Goal: Navigation & Orientation: Find specific page/section

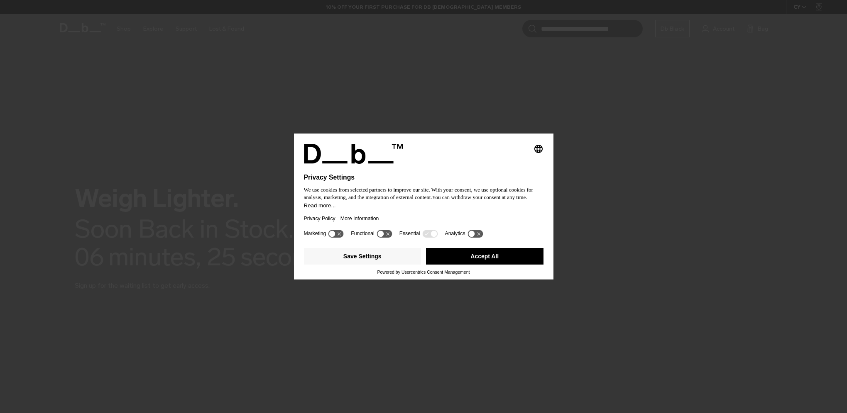
click at [470, 262] on button "Accept All" at bounding box center [484, 256] width 117 height 17
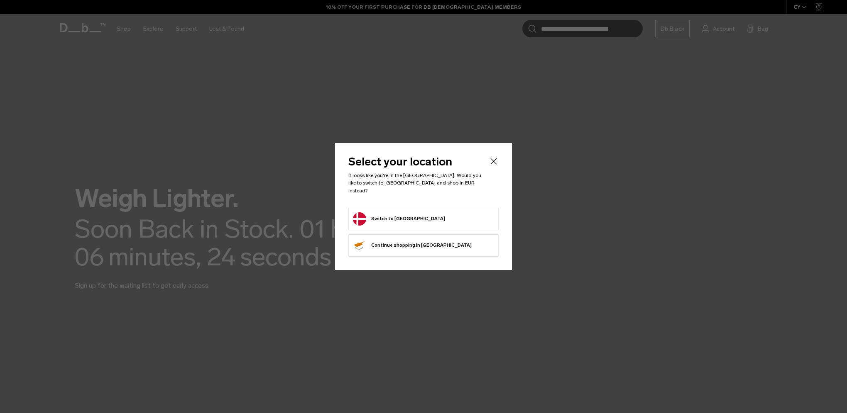
click at [411, 221] on form "Switch to Denmark" at bounding box center [423, 219] width 141 height 13
click at [400, 218] on button "Switch to Denmark" at bounding box center [399, 219] width 92 height 13
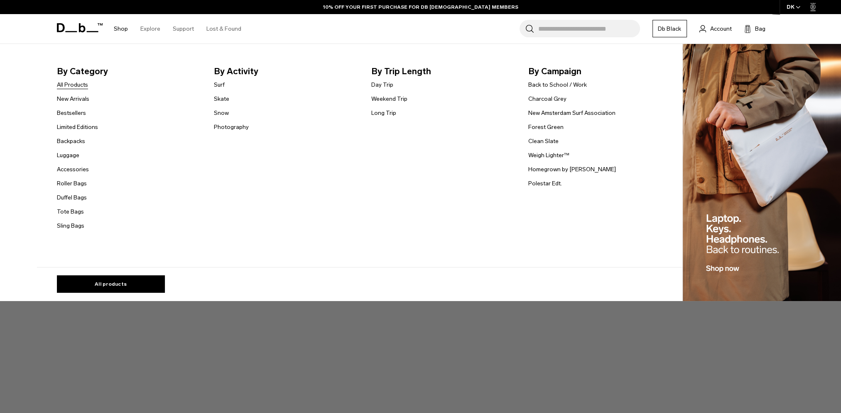
click at [76, 86] on link "All Products" at bounding box center [72, 85] width 31 height 9
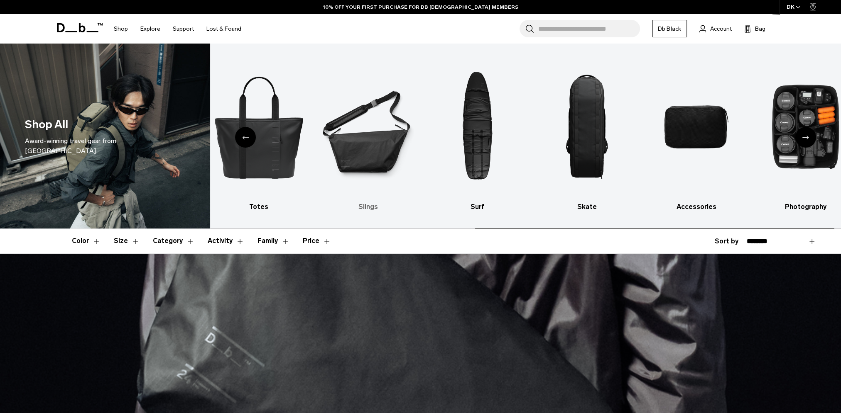
click at [371, 187] on img "6 / 10" at bounding box center [367, 127] width 95 height 142
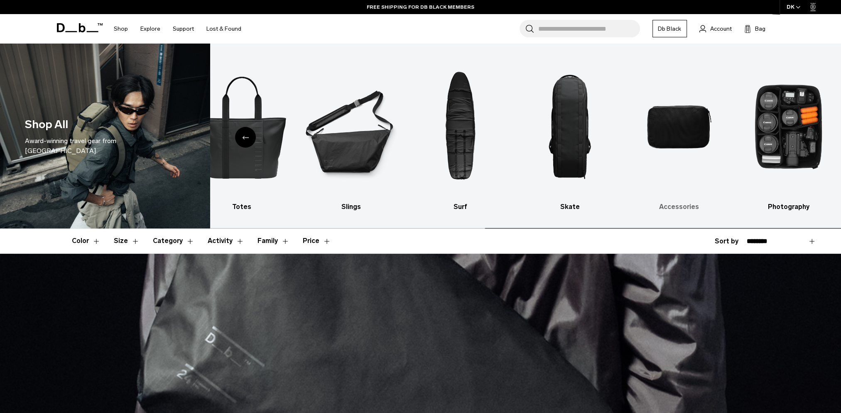
click at [714, 173] on img "9 / 10" at bounding box center [678, 127] width 95 height 142
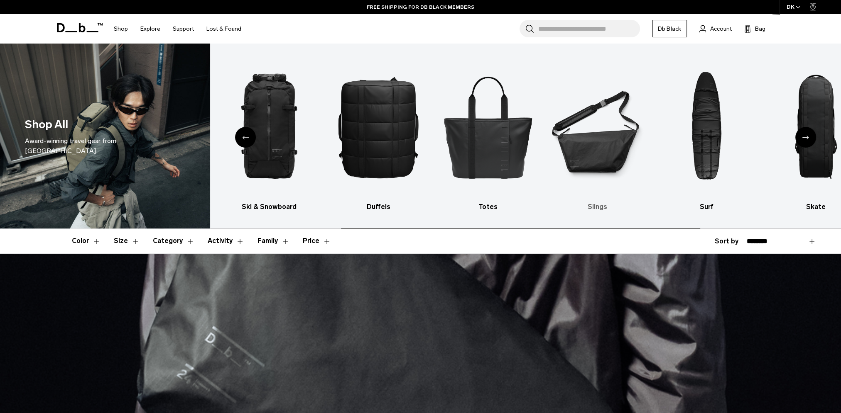
click at [617, 164] on ul "Backpacks Luggage Ski & Snowboard Duffels Totes Slings Surf Skate Accessories P…" at bounding box center [310, 134] width 614 height 156
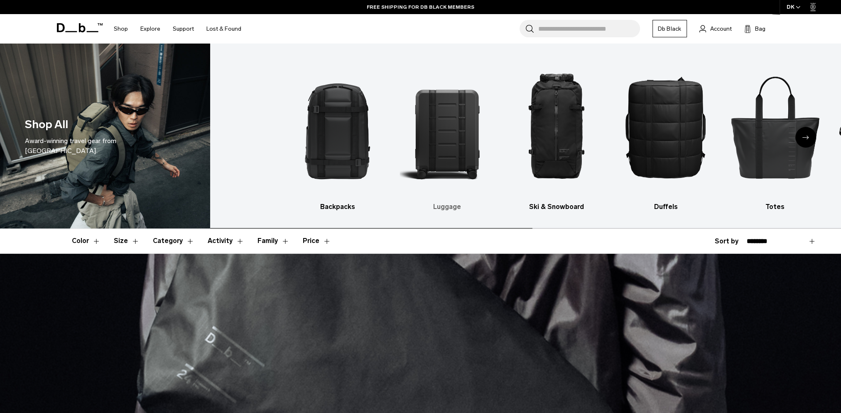
click at [536, 153] on ul "Backpacks Luggage Ski & Snowboard Duffels Totes Slings Surf Skate Accessories P…" at bounding box center [597, 134] width 614 height 156
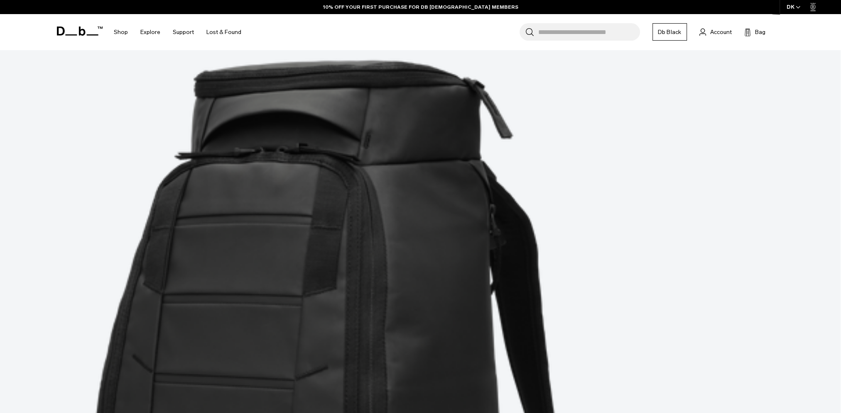
scroll to position [1024, 0]
